Goal: Task Accomplishment & Management: Manage account settings

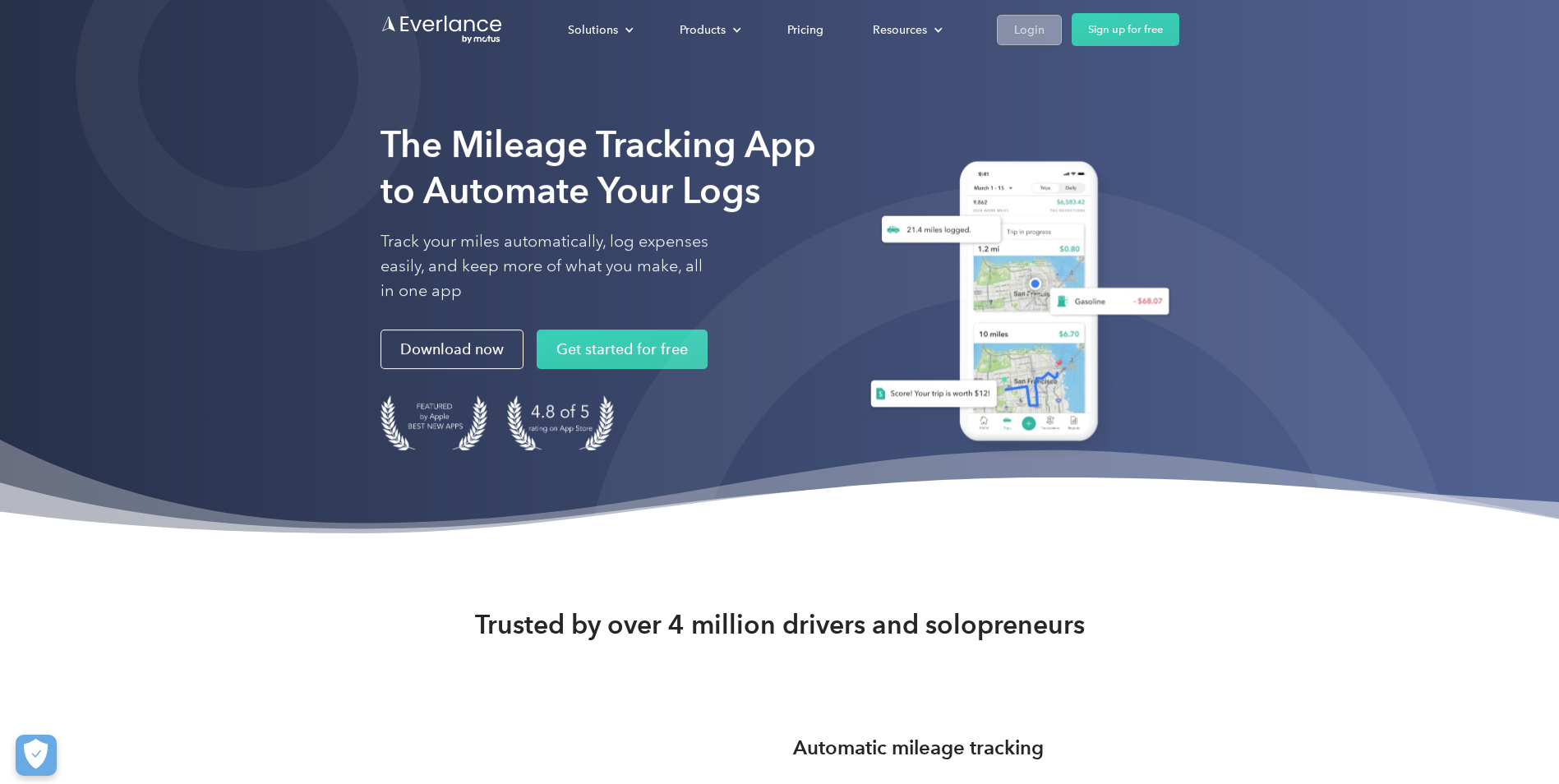
click at [1031, 28] on div "Login" at bounding box center [1029, 30] width 31 height 20
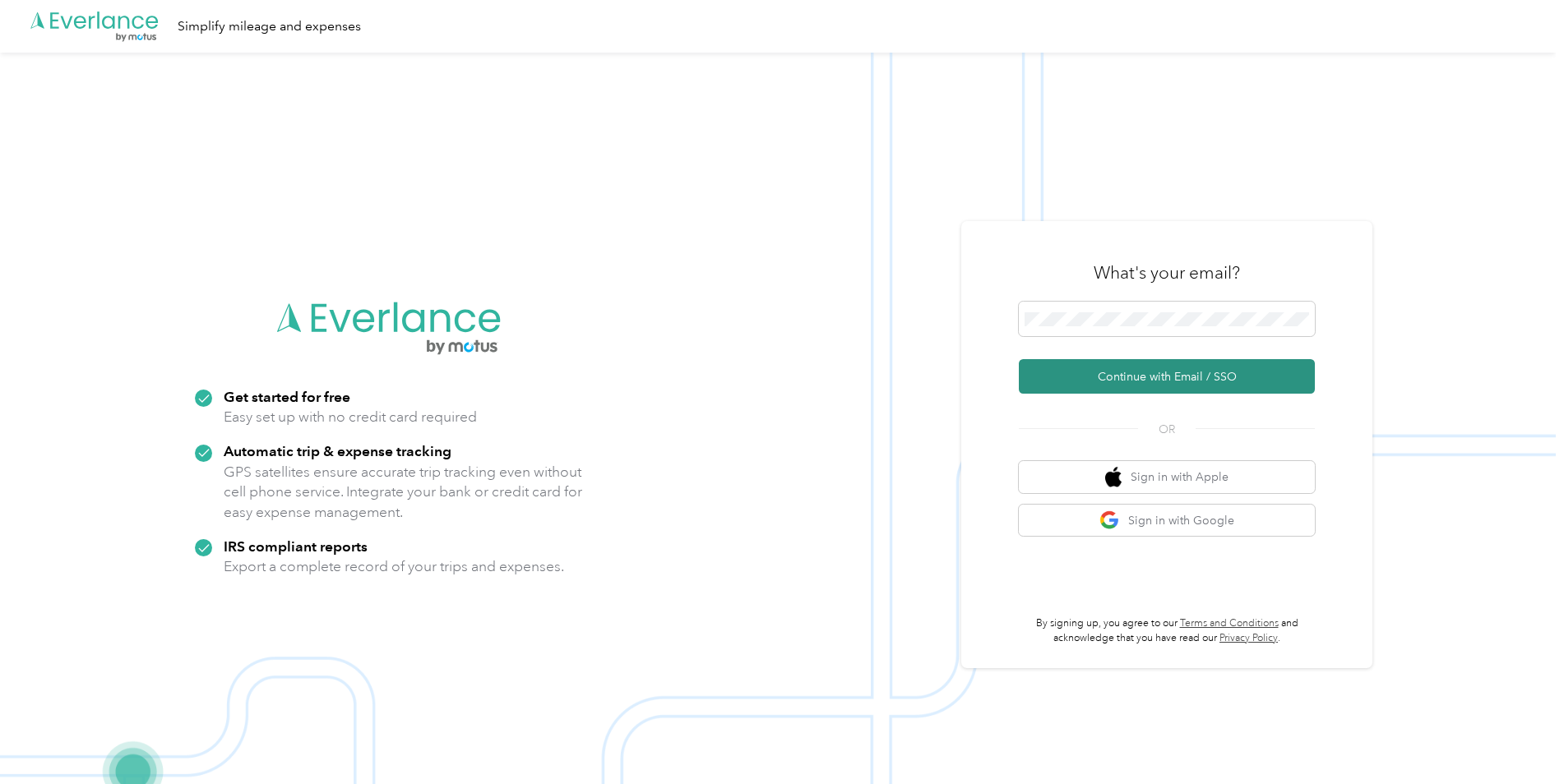
click at [1132, 370] on button "Continue with Email / SSO" at bounding box center [1167, 376] width 296 height 34
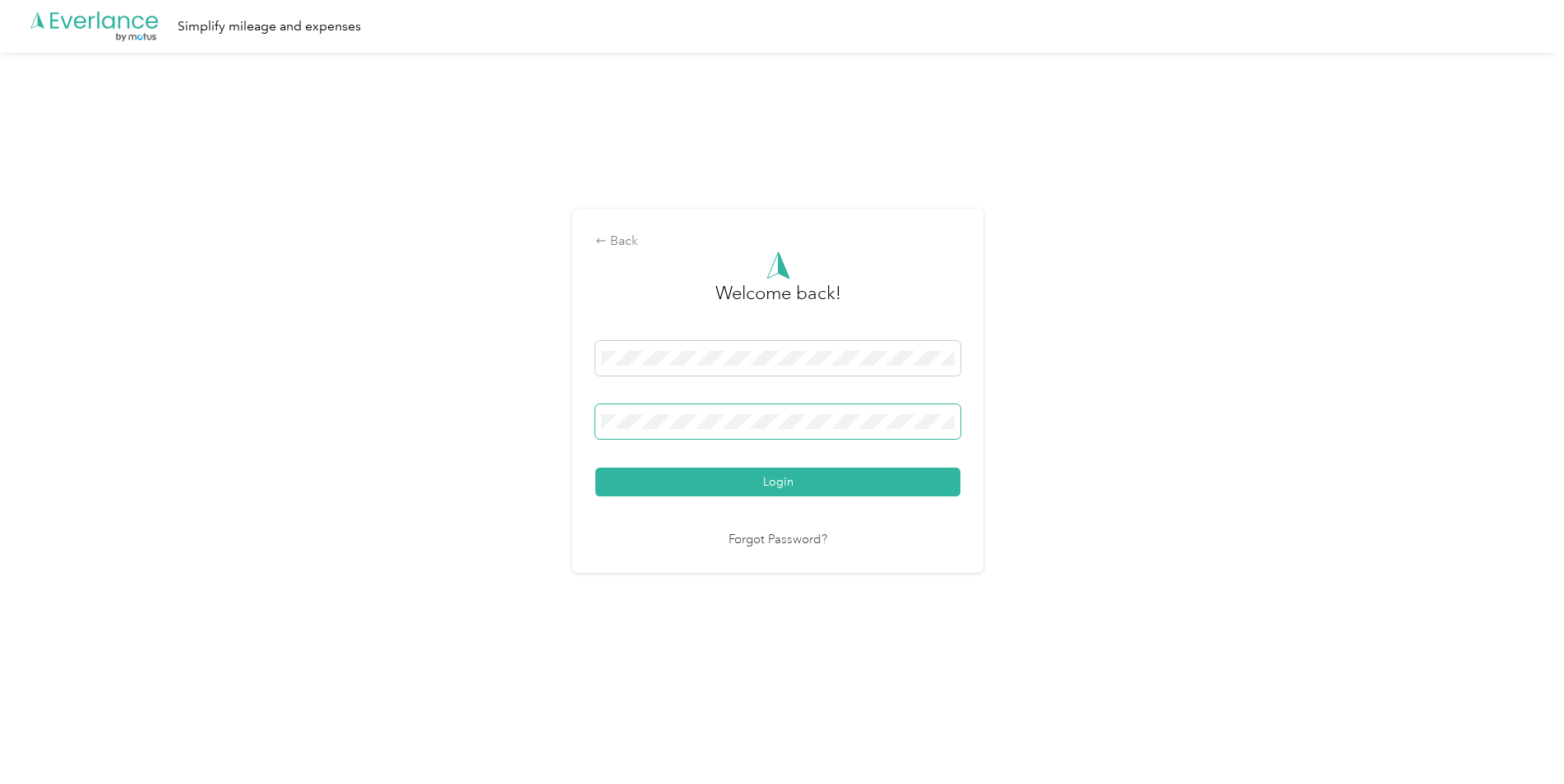
click at [708, 432] on span at bounding box center [778, 421] width 365 height 34
click at [595, 467] on button "Login" at bounding box center [778, 481] width 365 height 29
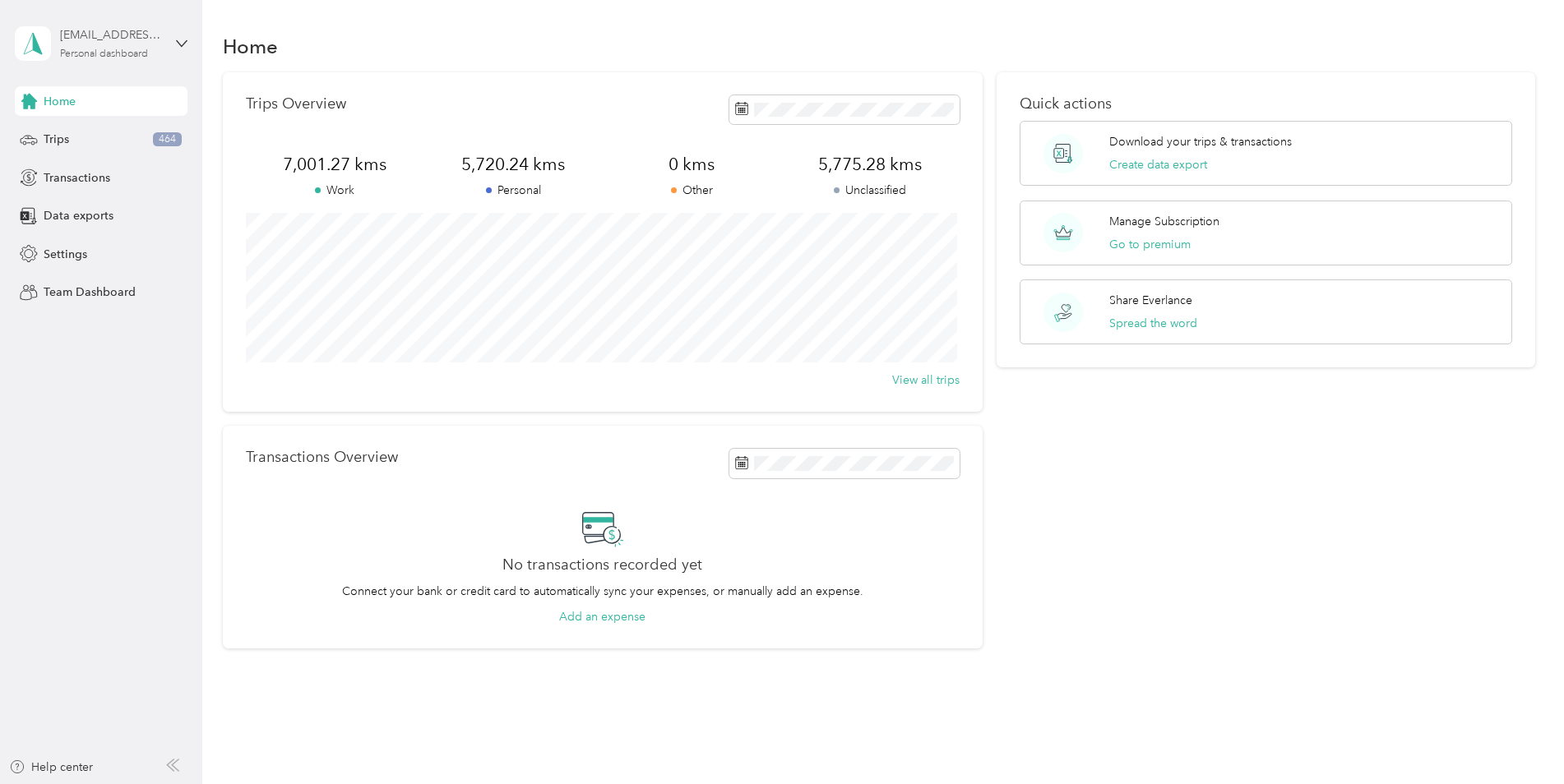
click at [153, 36] on div "cherryridge2017@gmail.com" at bounding box center [111, 34] width 103 height 18
click at [77, 131] on div "Log out" at bounding box center [61, 135] width 63 height 18
